Goal: Check status: Check status

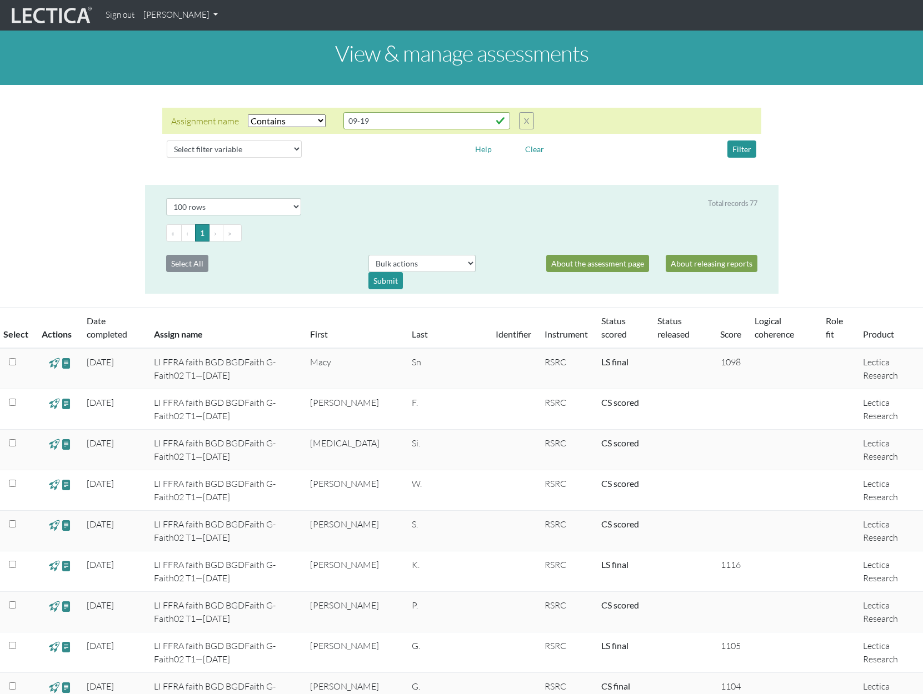
select select "icontains"
select select "100"
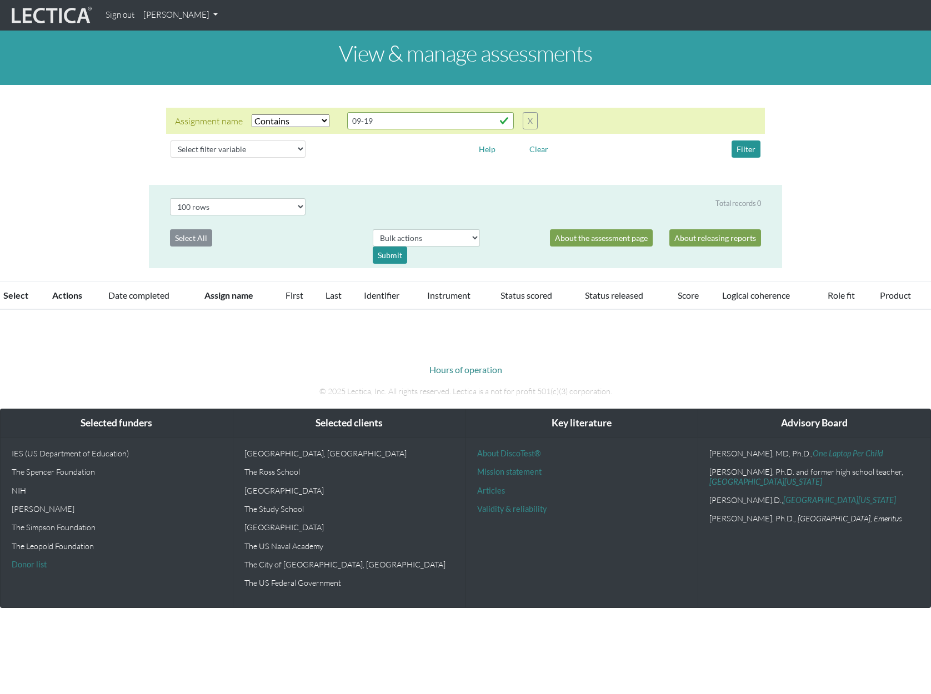
select select "icontains"
select select "100"
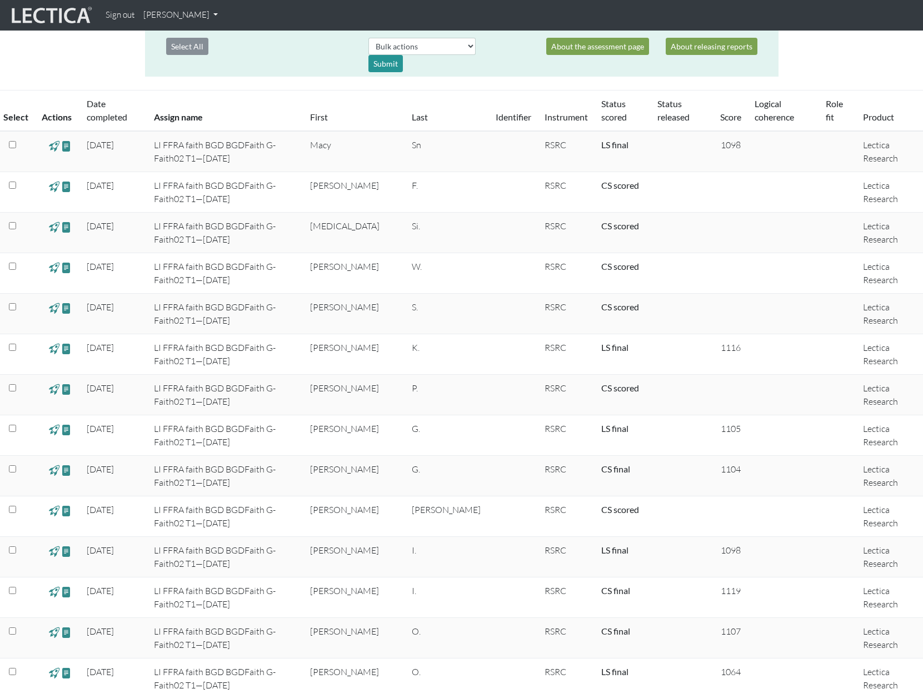
scroll to position [242, 0]
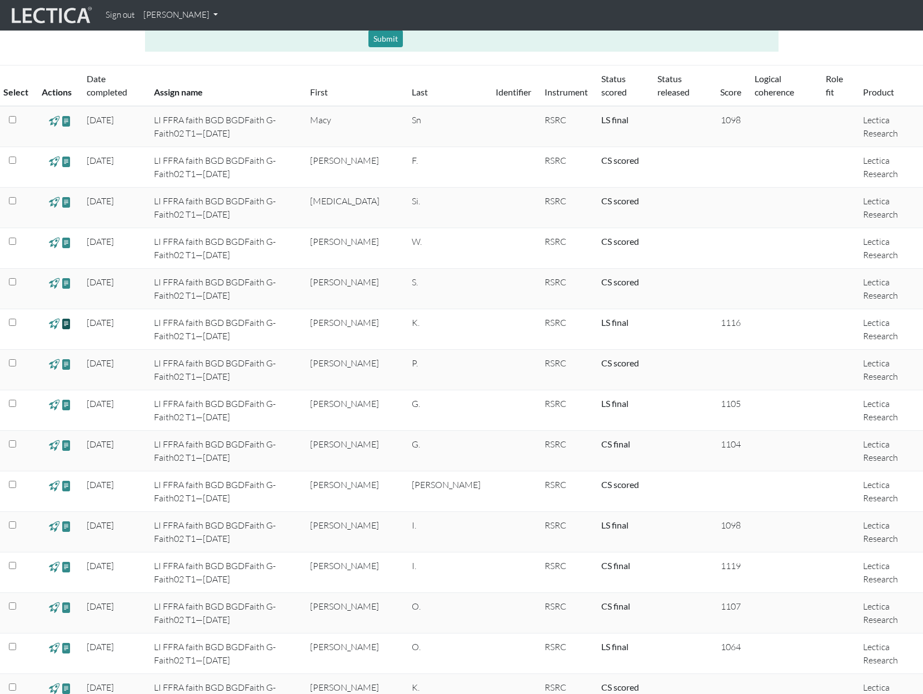
click at [66, 324] on span at bounding box center [66, 323] width 11 height 13
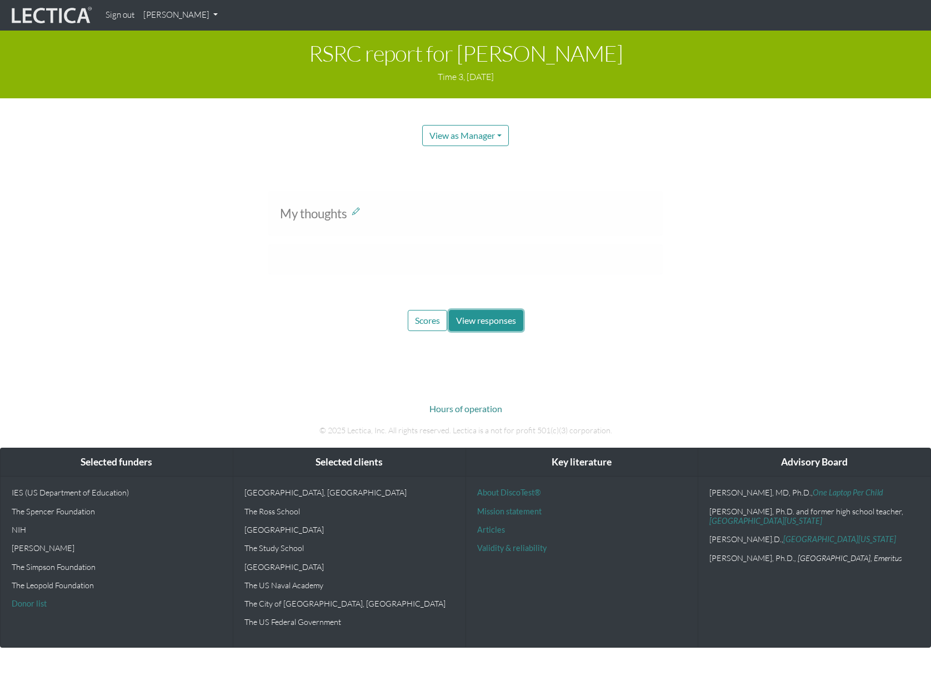
click at [473, 321] on span "View responses" at bounding box center [486, 320] width 60 height 11
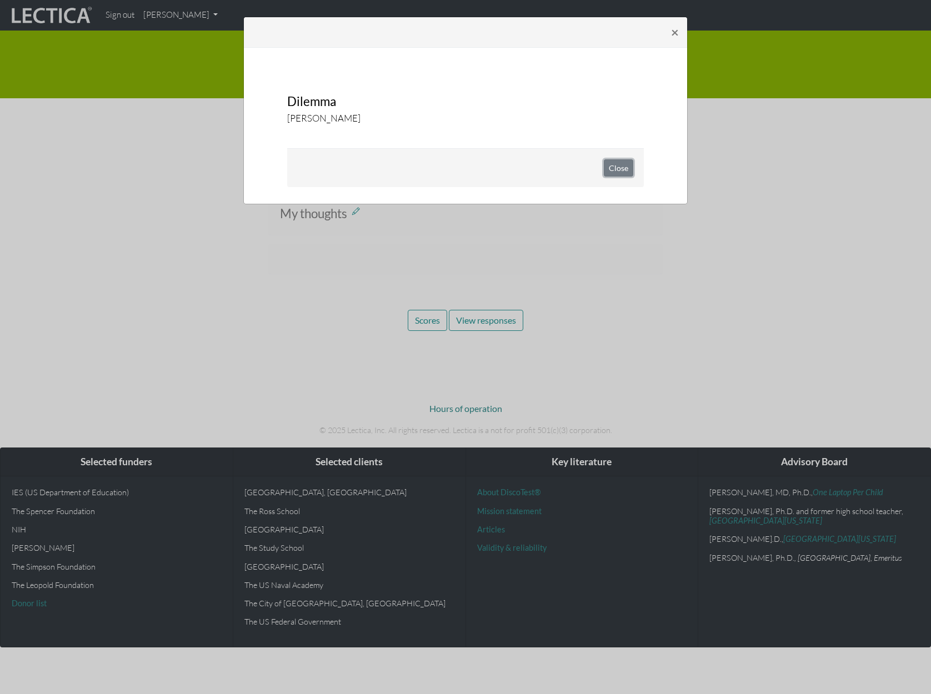
click at [616, 163] on button "Close" at bounding box center [618, 167] width 29 height 17
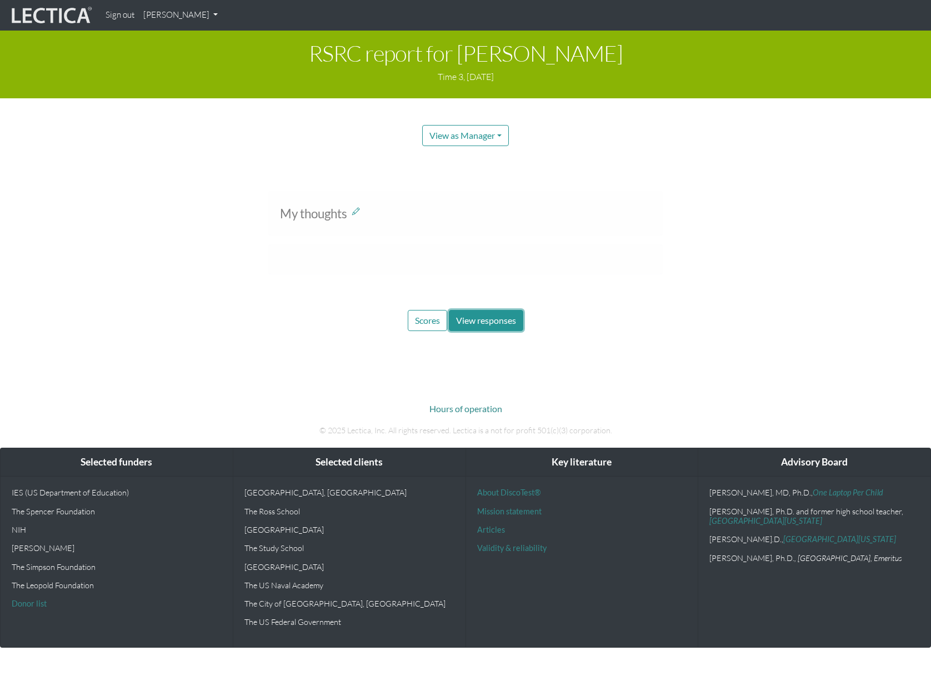
click at [479, 323] on span "View responses" at bounding box center [486, 320] width 60 height 11
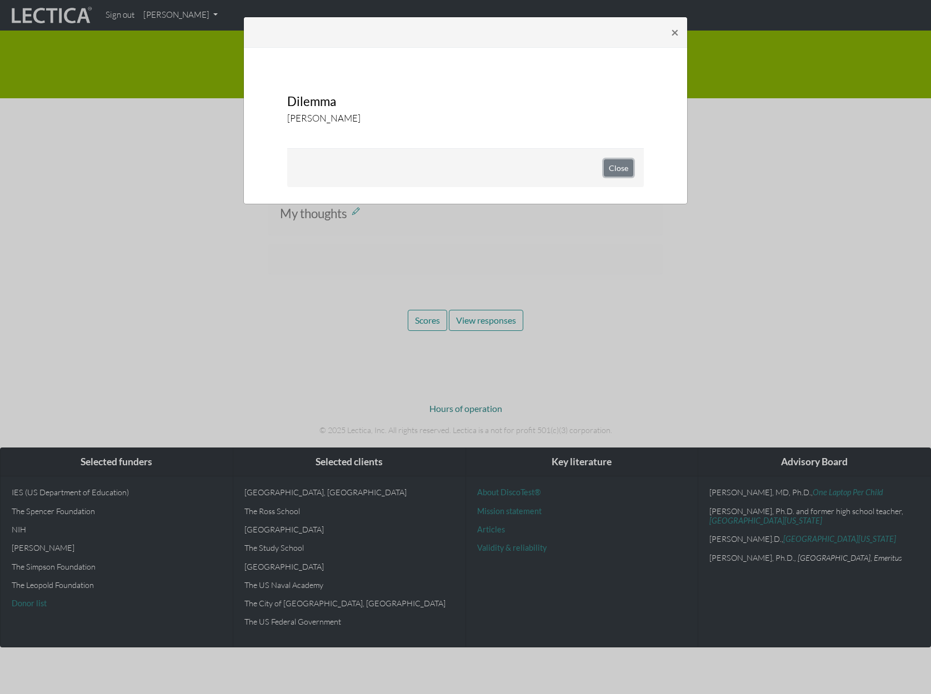
click at [618, 167] on button "Close" at bounding box center [618, 167] width 29 height 17
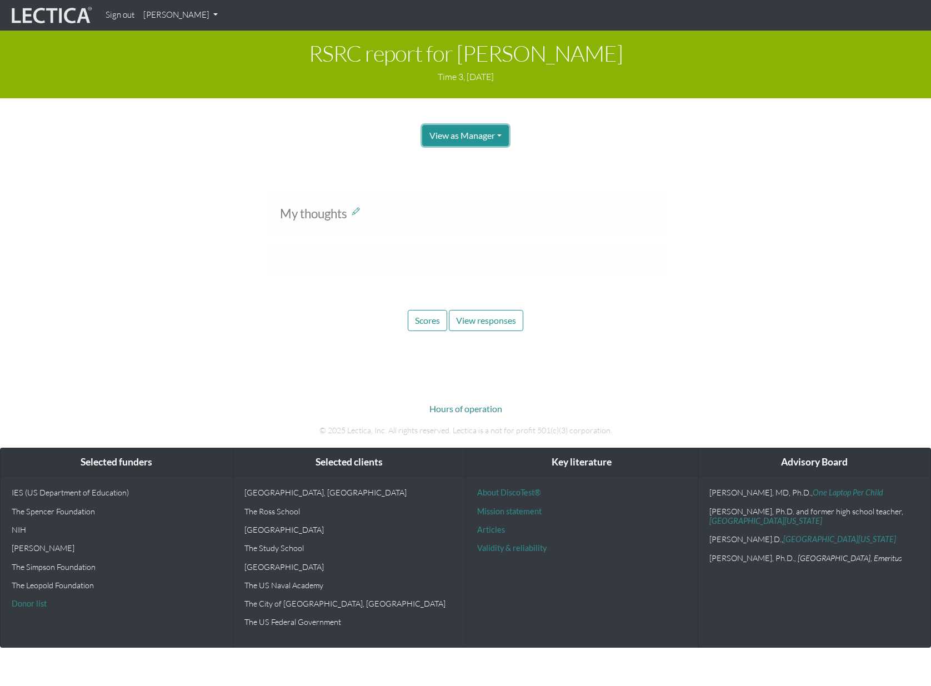
click at [499, 137] on button "View as Manager" at bounding box center [465, 135] width 87 height 21
click at [620, 157] on div "RSRC report for Derek K. Time 3, October 30, 2022 View as Manager Manager Test-…" at bounding box center [465, 181] width 931 height 301
